Goal: Information Seeking & Learning: Learn about a topic

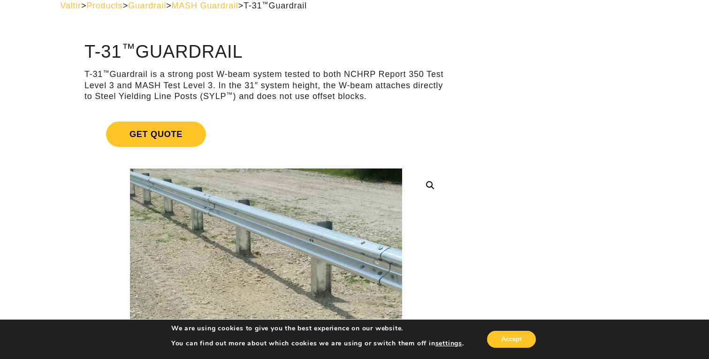
scroll to position [53, 0]
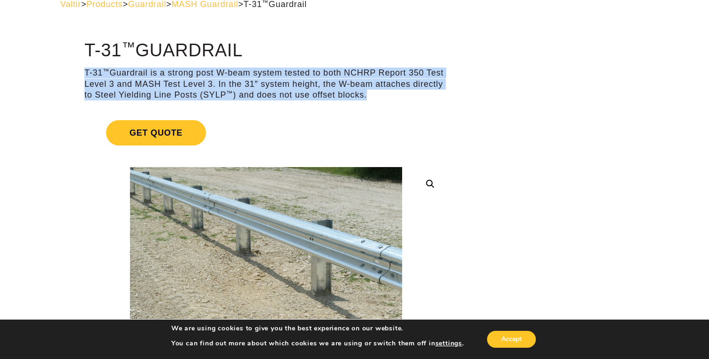
drag, startPoint x: 84, startPoint y: 70, endPoint x: 366, endPoint y: 99, distance: 282.9
click at [366, 99] on p "T-31 ™ Guardrail is a strong post W-beam system tested to both NCHRP Report 350…" at bounding box center [265, 84] width 363 height 33
copy p "T-31 ™ Guardrail is a strong post W-beam system tested to both NCHRP Report 350…"
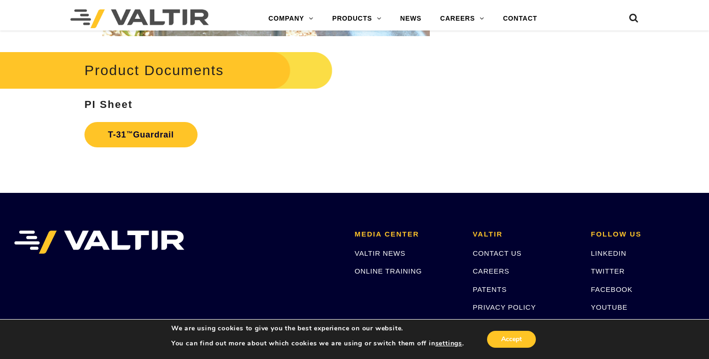
scroll to position [1530, 0]
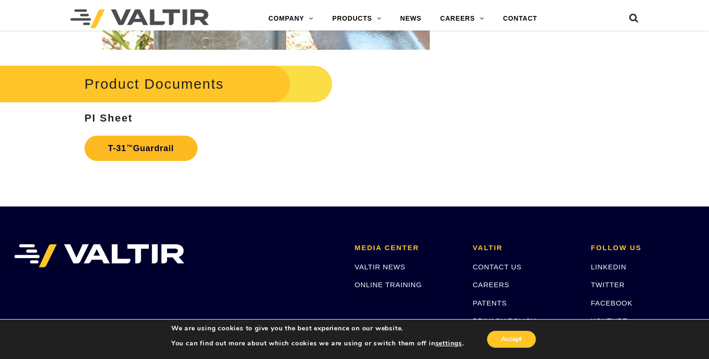
click at [135, 151] on link "T-31 ™ Guardrail" at bounding box center [140, 148] width 113 height 25
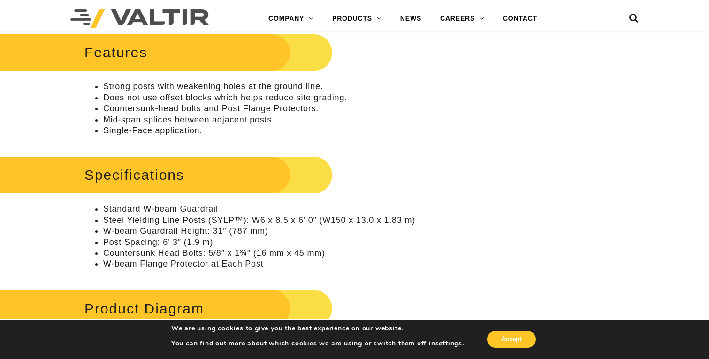
scroll to position [378, 0]
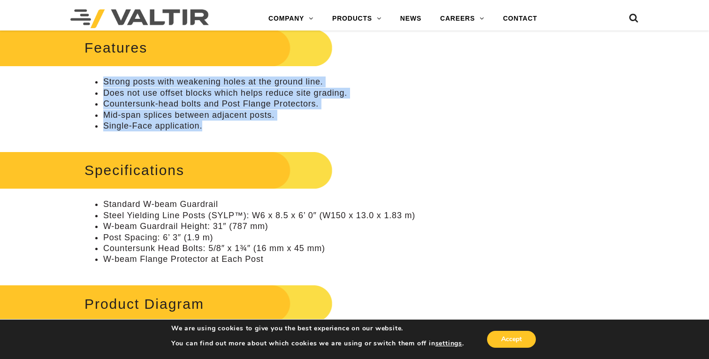
drag, startPoint x: 98, startPoint y: 81, endPoint x: 203, endPoint y: 127, distance: 114.7
click at [203, 127] on ul "Strong posts with weakening holes at the ground line. Does not use offset block…" at bounding box center [265, 103] width 363 height 55
copy ul "Strong posts with weakening holes at the ground line. Does not use offset block…"
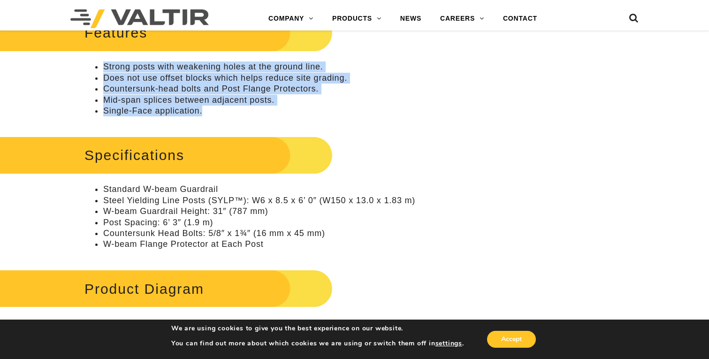
scroll to position [396, 0]
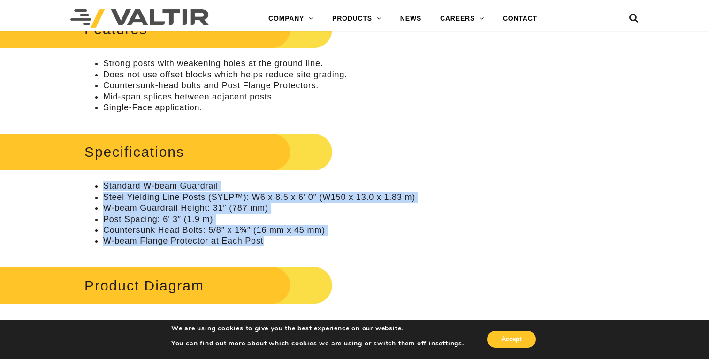
drag, startPoint x: 105, startPoint y: 183, endPoint x: 266, endPoint y: 244, distance: 172.1
click at [266, 244] on ul "Standard W-beam Guardrail Steel Yielding Line Posts (SYLP™): W6 x 8.5 x 6’ 0″ (…" at bounding box center [265, 214] width 363 height 66
copy ul "Standard W-beam Guardrail Steel Yielding Line Posts (SYLP™): W6 x 8.5 x 6’ 0″ (…"
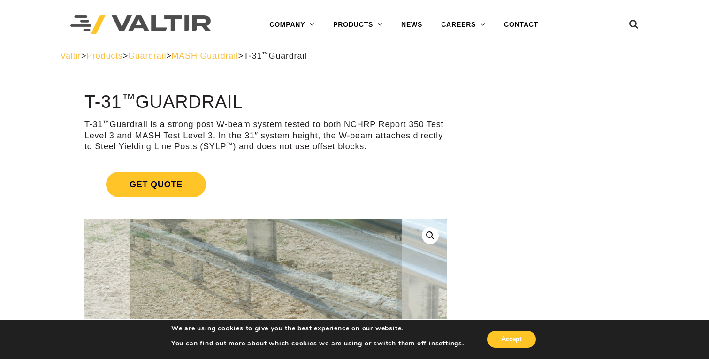
scroll to position [0, 0]
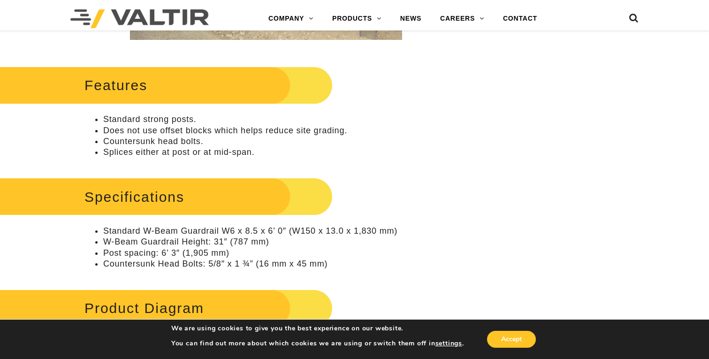
scroll to position [379, 0]
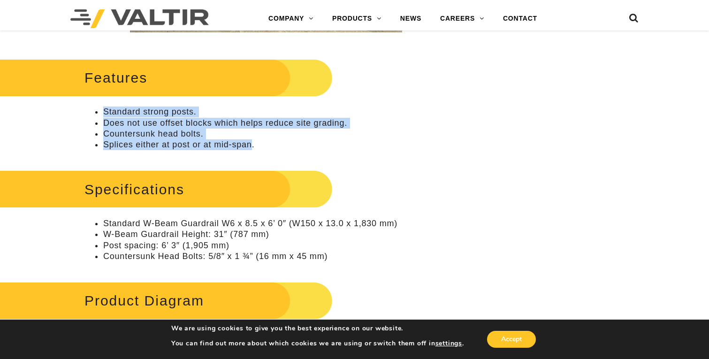
drag, startPoint x: 106, startPoint y: 109, endPoint x: 252, endPoint y: 148, distance: 151.5
click at [252, 148] on ul "Standard strong posts. Does not use offset blocks which helps reduce site gradi…" at bounding box center [265, 129] width 363 height 44
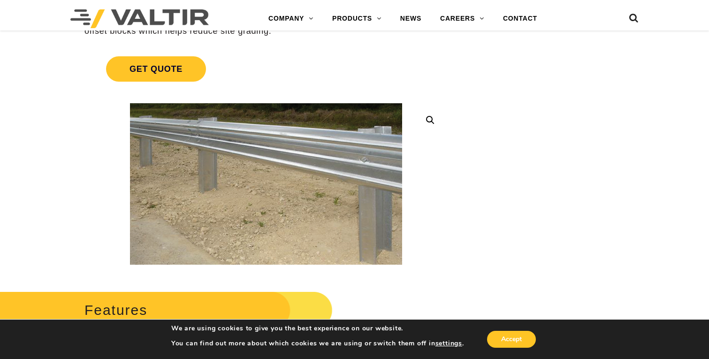
scroll to position [0, 0]
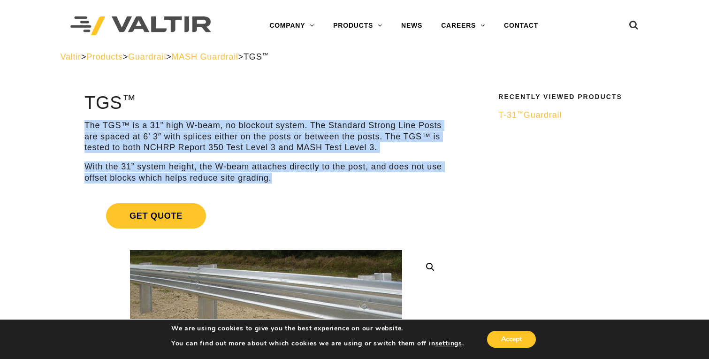
drag, startPoint x: 84, startPoint y: 123, endPoint x: 274, endPoint y: 175, distance: 196.1
click at [274, 175] on div "The TGS™ is a 31” high W-beam, no blockout system. The Standard Strong Line Pos…" at bounding box center [265, 151] width 363 height 63
copy div "The TGS™ is a 31” high W-beam, no blockout system. The Standard Strong Line Pos…"
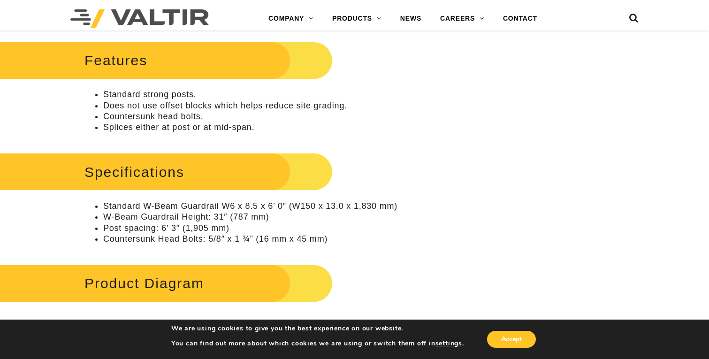
scroll to position [400, 0]
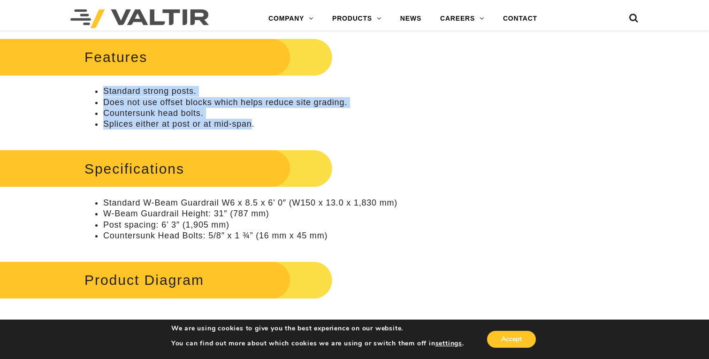
drag, startPoint x: 253, startPoint y: 124, endPoint x: 97, endPoint y: 91, distance: 159.8
click at [97, 91] on ul "Standard strong posts. Does not use offset blocks which helps reduce site gradi…" at bounding box center [265, 108] width 363 height 44
copy ul "Standard strong posts. Does not use offset blocks which helps reduce site gradi…"
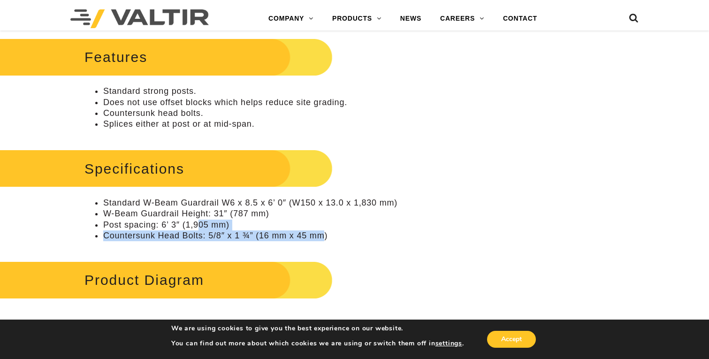
drag, startPoint x: 327, startPoint y: 236, endPoint x: 199, endPoint y: 220, distance: 128.7
click at [199, 220] on ul "Standard W-Beam Guardrail W6 x 8.5 x 6’ 0″ (W150 x 13.0 x 1,830 mm) W-Beam Guar…" at bounding box center [265, 220] width 363 height 44
click at [329, 236] on li "Countersunk Head Bolts: 5/8″ x 1 ¾” (16 mm x 45 mm)" at bounding box center [275, 235] width 344 height 11
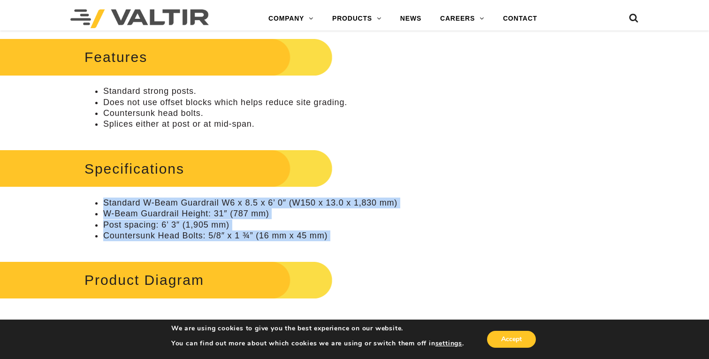
drag, startPoint x: 329, startPoint y: 236, endPoint x: 115, endPoint y: 204, distance: 216.4
click at [115, 204] on ul "Standard W-Beam Guardrail W6 x 8.5 x 6’ 0″ (W150 x 13.0 x 1,830 mm) W-Beam Guar…" at bounding box center [265, 220] width 363 height 44
copy div "Standard W-Beam Guardrail W6 x 8.5 x 6’ 0″ (W150 x 13.0 x 1,830 mm) W-Beam Guar…"
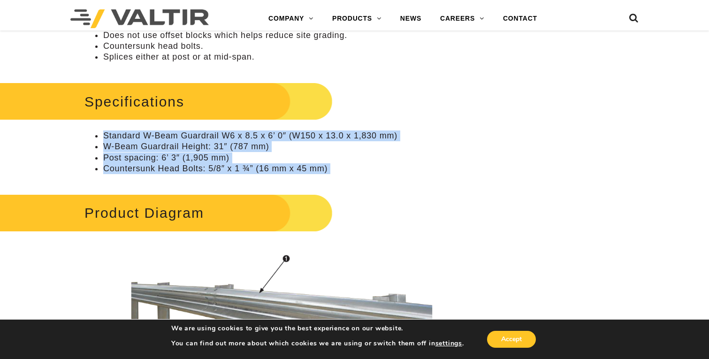
scroll to position [394, 0]
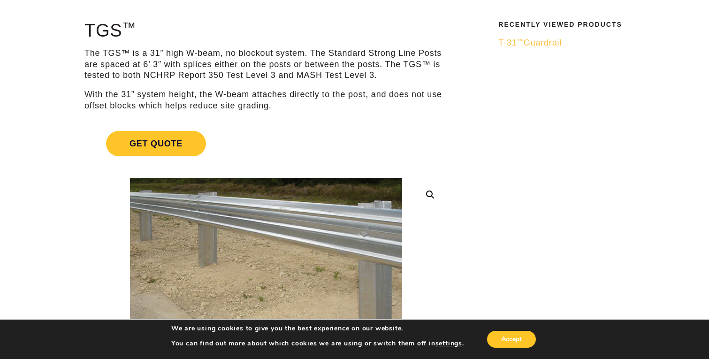
scroll to position [70, 0]
